Goal: Check status: Check status

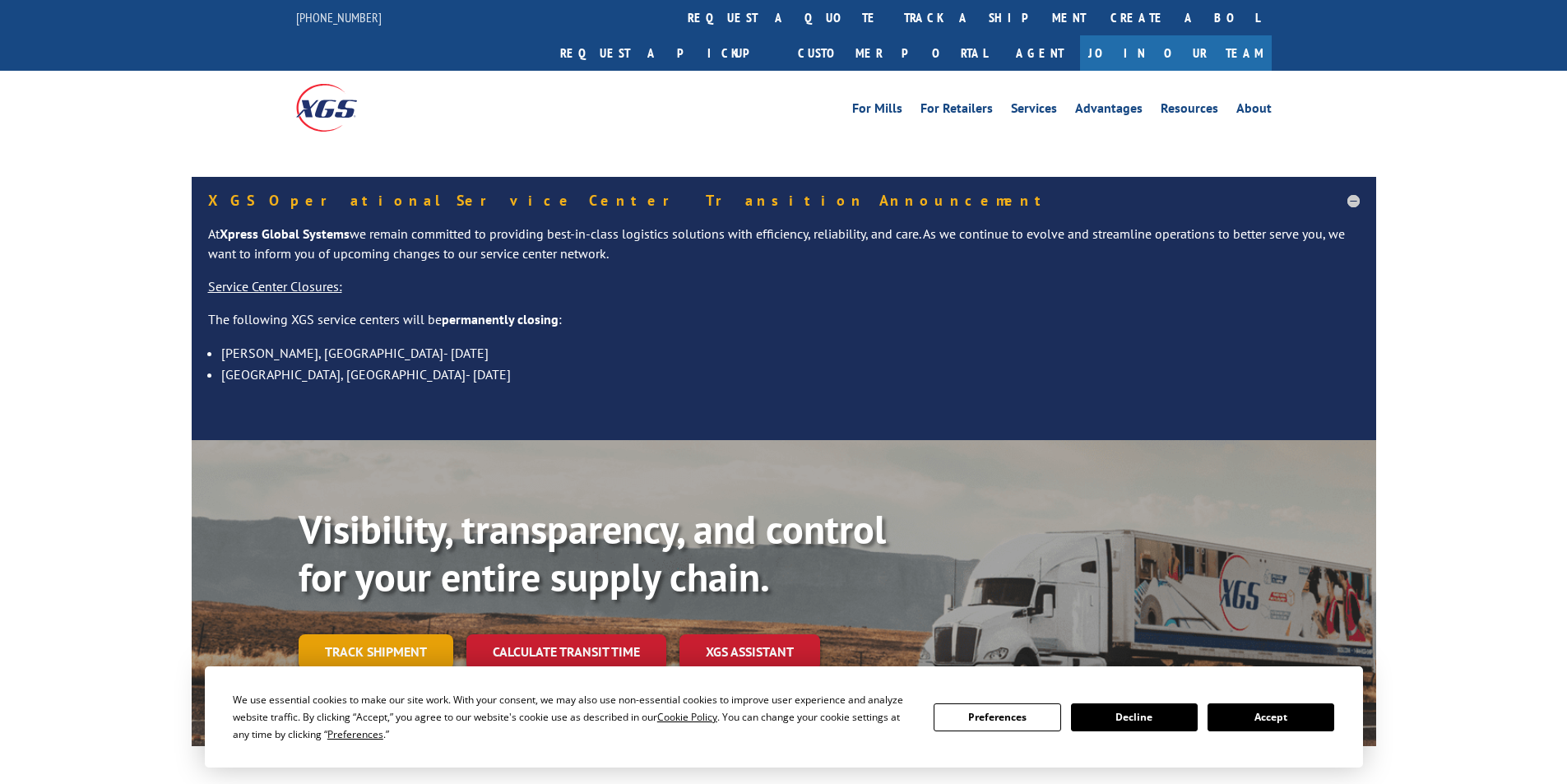
click at [375, 634] on link "Track shipment" at bounding box center [376, 651] width 155 height 35
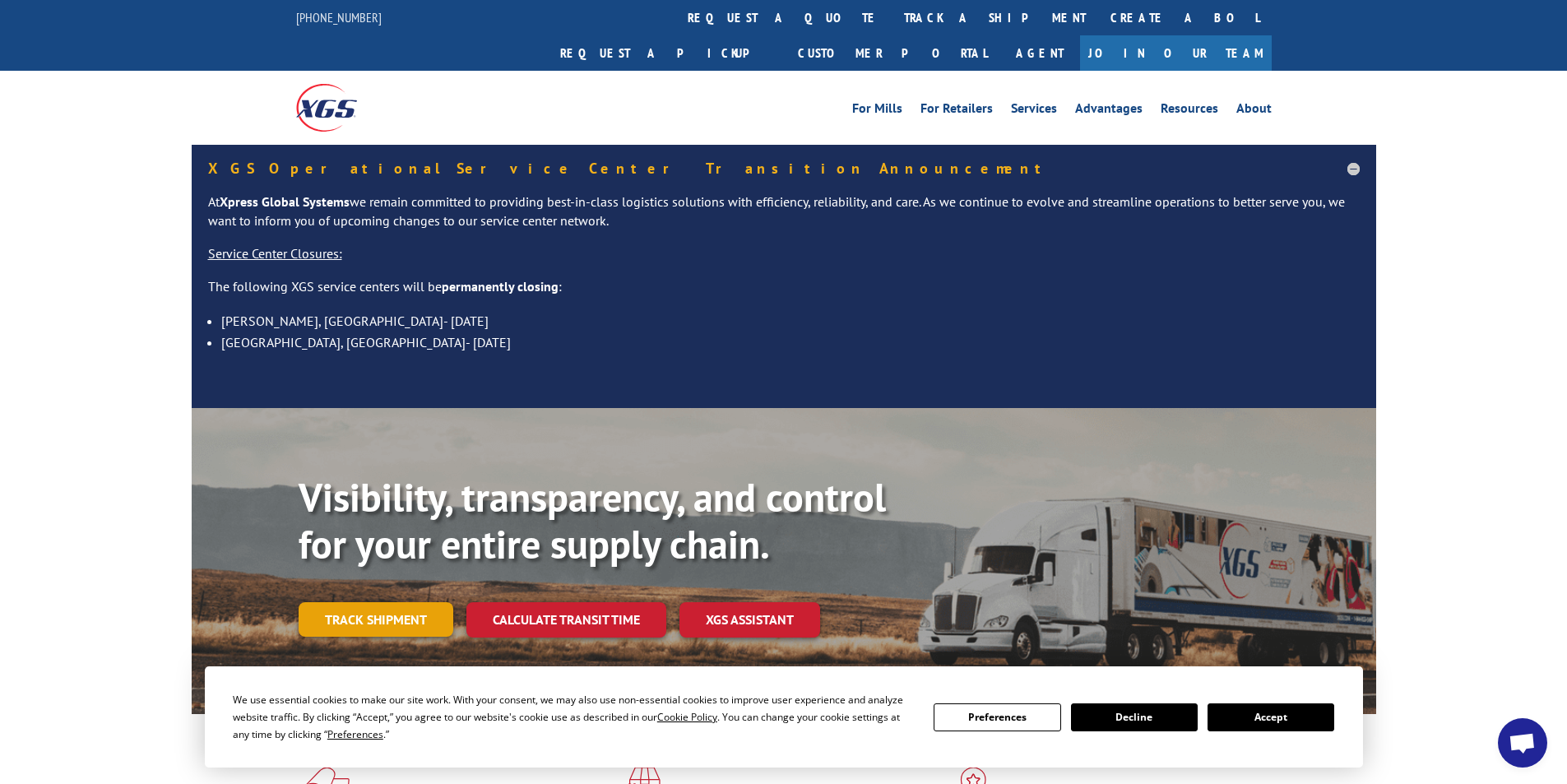
click at [372, 602] on link "Track shipment" at bounding box center [376, 619] width 155 height 35
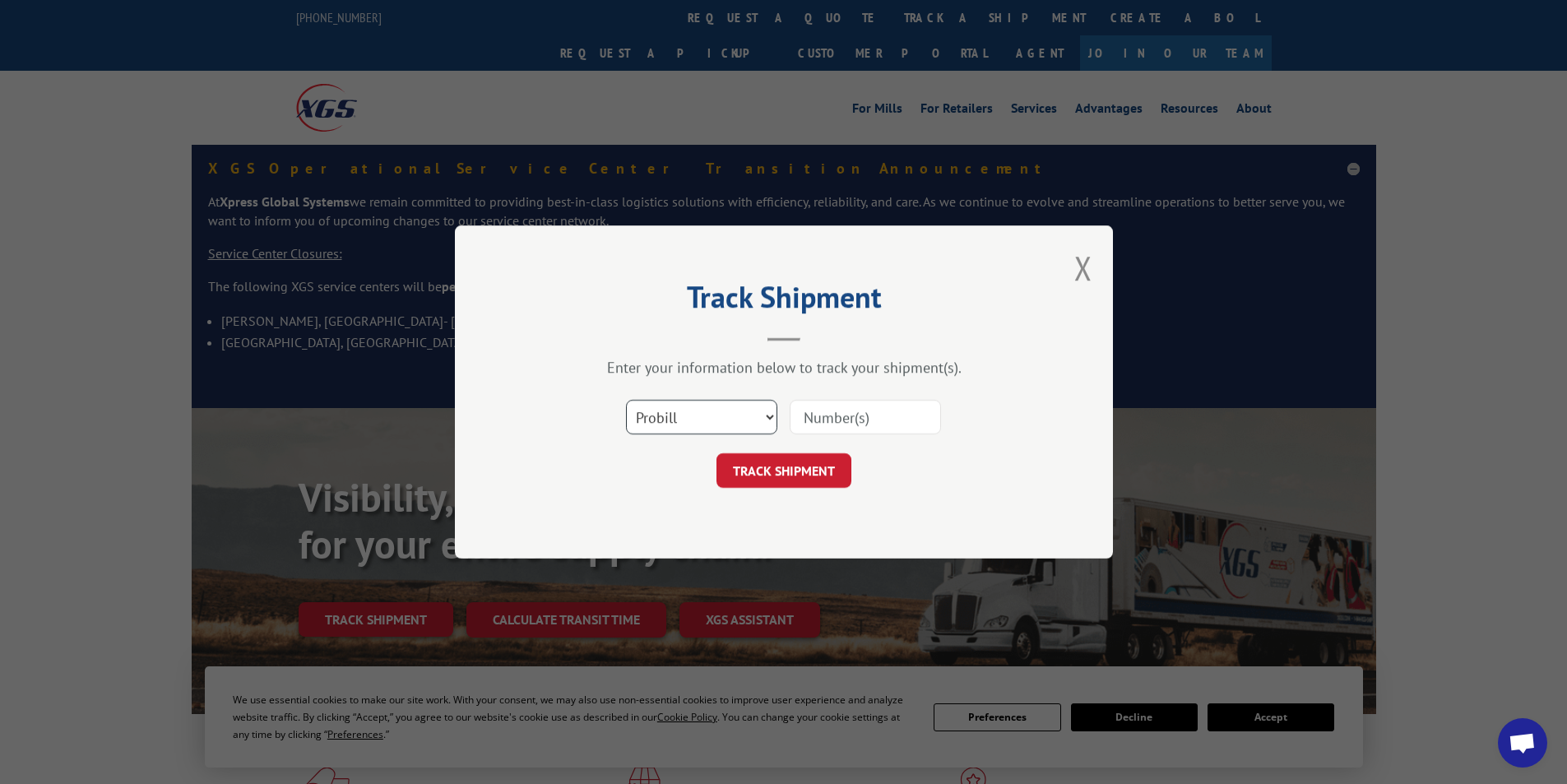
click at [705, 404] on select "Select category... Probill BOL PO" at bounding box center [701, 417] width 152 height 35
select select "bol"
click at [626, 399] on select "Select category... Probill BOL PO" at bounding box center [701, 417] width 152 height 35
click at [816, 422] on input at bounding box center [865, 417] width 152 height 35
paste input "5998216"
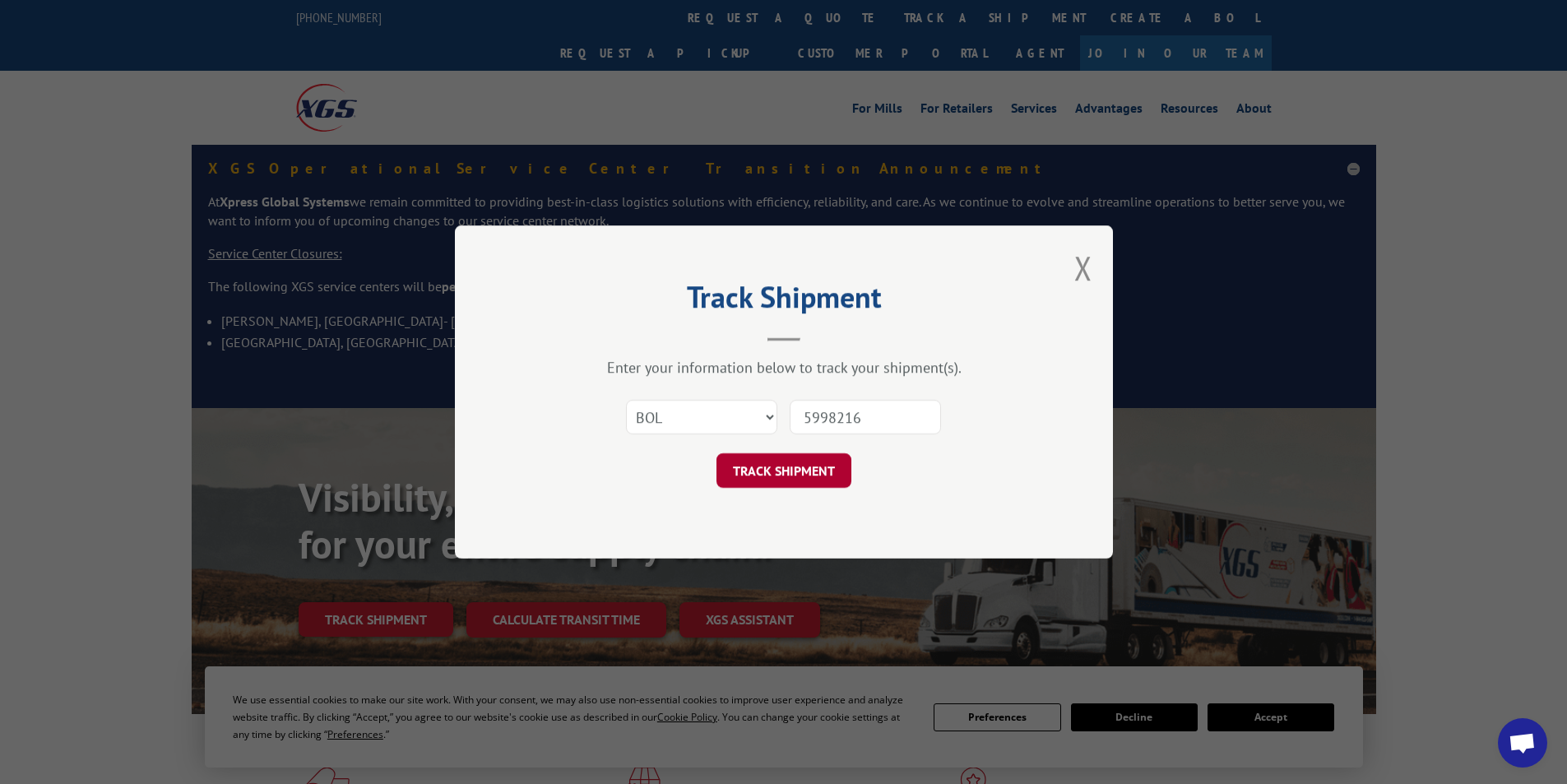
type input "5998216"
click at [814, 463] on button "TRACK SHIPMENT" at bounding box center [784, 471] width 135 height 35
